Goal: Task Accomplishment & Management: Use online tool/utility

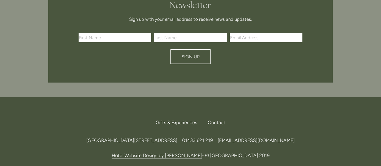
scroll to position [1786, 0]
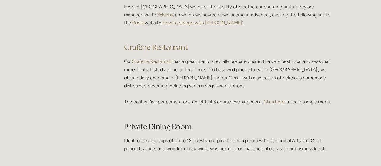
scroll to position [868, 0]
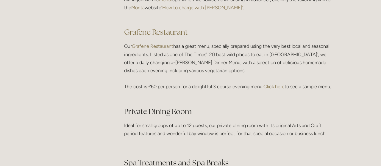
click at [278, 88] on link "Click here" at bounding box center [273, 87] width 21 height 6
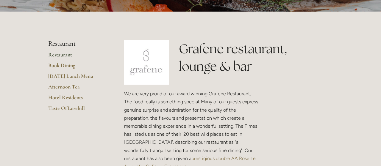
scroll to position [129, 0]
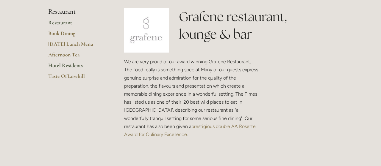
click at [75, 65] on link "Hotel Residents" at bounding box center [76, 67] width 57 height 11
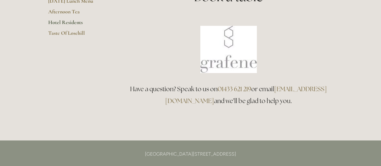
scroll to position [96, 0]
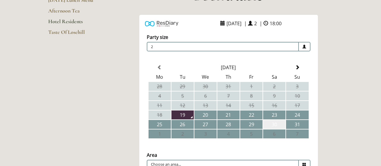
click at [276, 126] on td "30" at bounding box center [274, 124] width 22 height 9
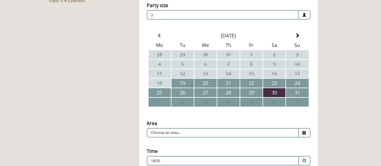
scroll to position [129, 0]
click at [289, 133] on input "Choose an area..." at bounding box center [223, 133] width 152 height 10
click at [279, 135] on input "Choose an area..." at bounding box center [223, 133] width 152 height 10
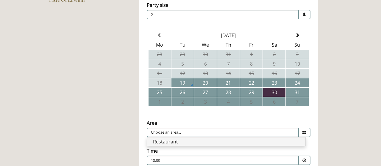
click at [276, 143] on li "Restaurant" at bounding box center [226, 142] width 158 height 8
type input "Restaurant"
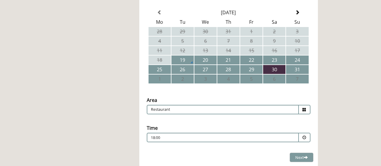
scroll to position [161, 0]
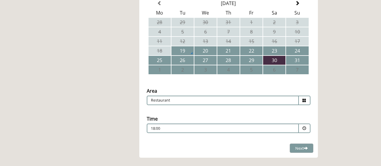
click at [288, 131] on div "18:00 Combined Shape Join Standby List" at bounding box center [223, 130] width 144 height 8
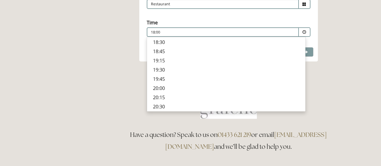
scroll to position [289, 0]
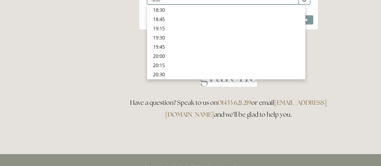
click at [298, 89] on div at bounding box center [228, 63] width 219 height 57
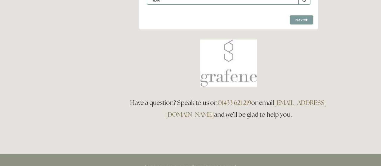
scroll to position [257, 0]
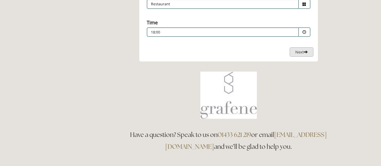
click at [296, 53] on span "Next" at bounding box center [301, 51] width 12 height 5
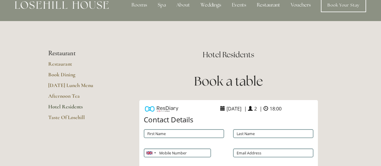
scroll to position [0, 0]
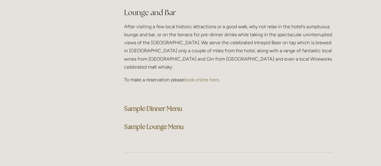
scroll to position [1511, 0]
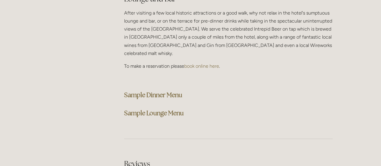
click at [154, 91] on strong "Sample Dinner Menu" at bounding box center [153, 95] width 58 height 8
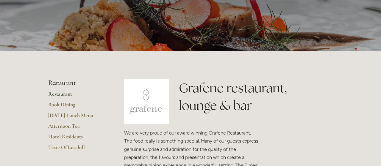
scroll to position [96, 0]
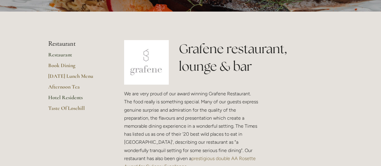
click at [66, 97] on link "Hotel Residents" at bounding box center [76, 99] width 57 height 11
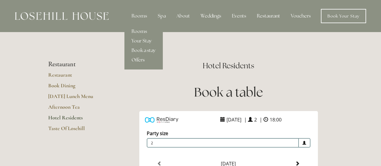
click at [141, 58] on link "Offers" at bounding box center [143, 60] width 38 height 10
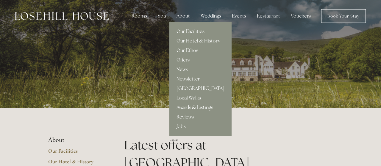
click at [190, 98] on link "Local Walks" at bounding box center [200, 98] width 62 height 10
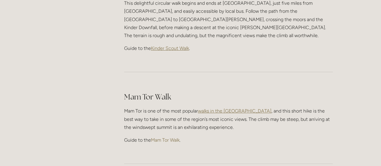
scroll to position [321, 0]
click at [166, 45] on span "Kinder Scout Walk" at bounding box center [170, 48] width 38 height 6
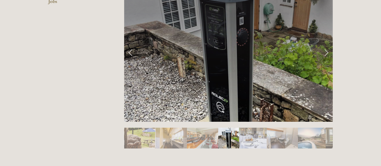
scroll to position [193, 0]
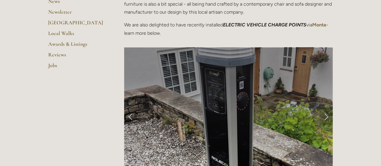
click at [329, 118] on link "Next Slide" at bounding box center [326, 117] width 13 height 18
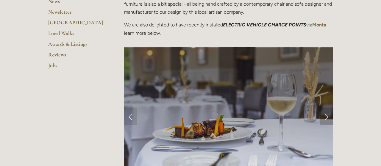
click at [327, 118] on link "Next Slide" at bounding box center [326, 117] width 13 height 18
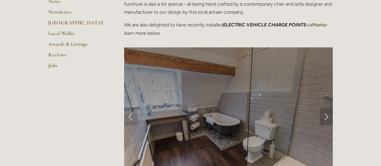
click at [327, 118] on link "Next Slide" at bounding box center [326, 117] width 13 height 18
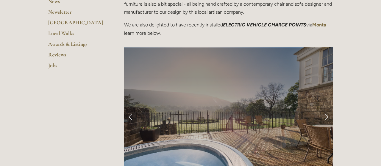
click at [327, 118] on link "Next Slide" at bounding box center [326, 117] width 13 height 18
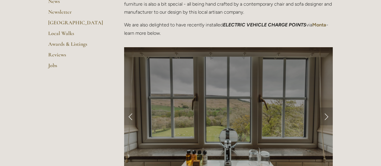
click at [327, 118] on link "Next Slide" at bounding box center [326, 117] width 13 height 18
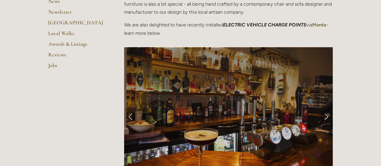
click at [327, 118] on link "Next Slide" at bounding box center [326, 117] width 13 height 18
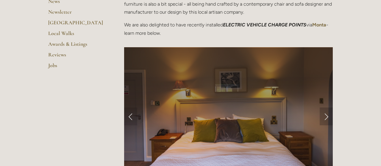
click at [327, 118] on link "Next Slide" at bounding box center [326, 117] width 13 height 18
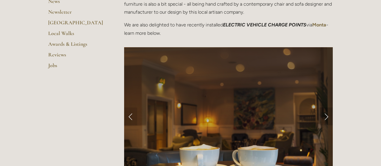
click at [327, 118] on link "Next Slide" at bounding box center [326, 117] width 13 height 18
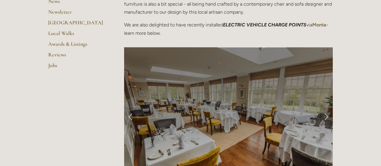
click at [327, 118] on link "Next Slide" at bounding box center [326, 117] width 13 height 18
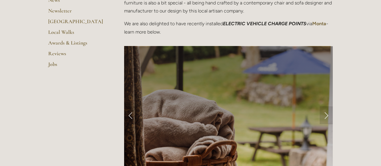
scroll to position [289, 0]
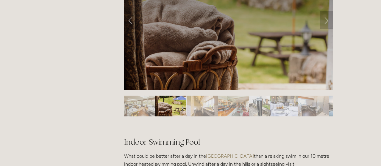
click at [327, 24] on link "Next Slide" at bounding box center [326, 20] width 13 height 18
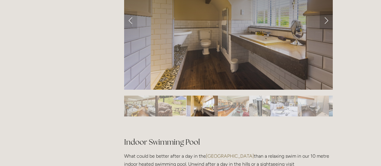
click at [327, 24] on link "Next Slide" at bounding box center [326, 20] width 13 height 18
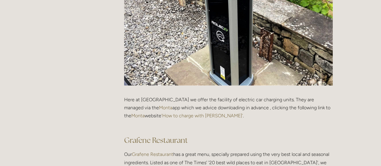
scroll to position [771, 0]
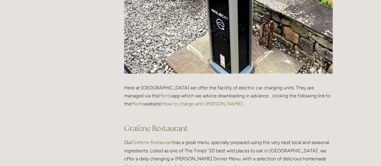
click at [185, 104] on link "‘How to charge with Monta’" at bounding box center [202, 104] width 82 height 6
click at [141, 104] on link "Monta" at bounding box center [137, 104] width 13 height 6
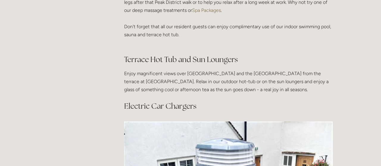
scroll to position [514, 0]
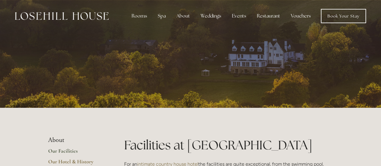
click at [80, 16] on img at bounding box center [62, 16] width 94 height 8
